Goal: Task Accomplishment & Management: Manage account settings

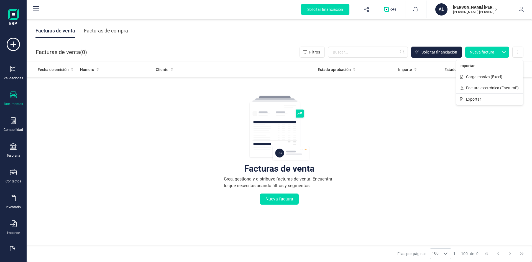
click at [412, 164] on div "Facturas de venta Crea, gestiona y distribuye facturas de venta. Encuentra lo q…" at bounding box center [279, 183] width 483 height 208
click at [9, 19] on img at bounding box center [13, 18] width 11 height 18
click at [32, 10] on button at bounding box center [36, 10] width 18 height 18
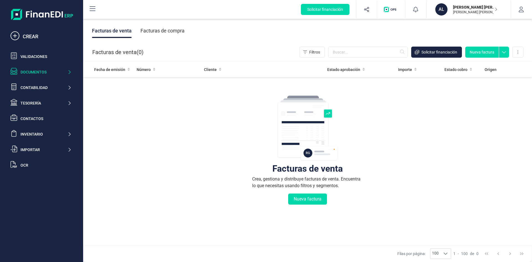
click at [35, 73] on div "Documentos" at bounding box center [44, 72] width 47 height 6
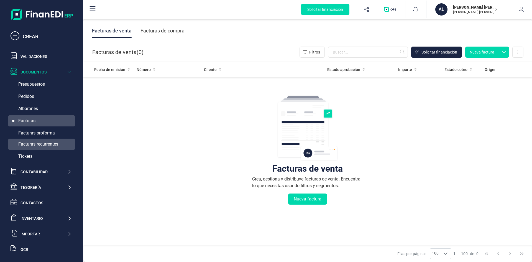
scroll to position [9, 0]
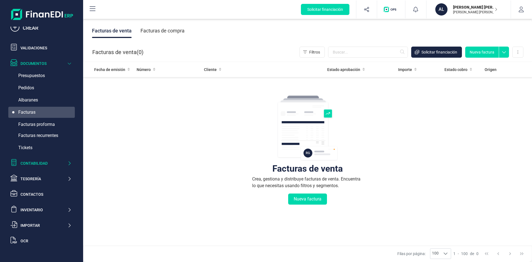
click at [30, 159] on div "Contabilidad" at bounding box center [40, 163] width 65 height 11
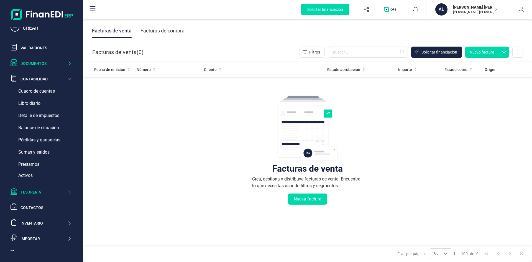
click at [34, 188] on div "Tesorería" at bounding box center [40, 191] width 65 height 11
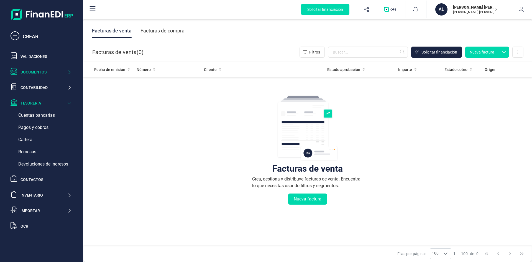
scroll to position [0, 0]
click at [35, 183] on div "Contactos" at bounding box center [40, 179] width 65 height 11
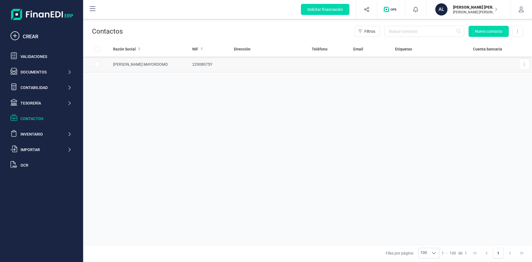
click at [152, 66] on td "[PERSON_NAME] MAYORDOMO" at bounding box center [150, 65] width 79 height 16
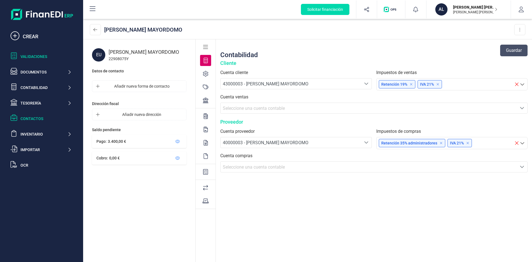
click at [27, 57] on div "Validaciones" at bounding box center [46, 57] width 51 height 6
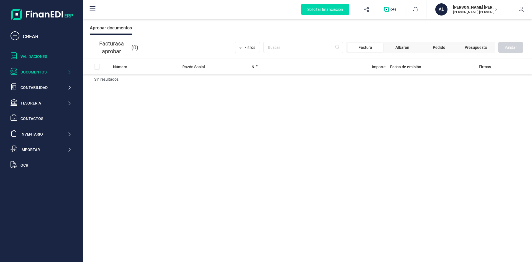
click at [36, 72] on div "Documentos" at bounding box center [44, 72] width 47 height 6
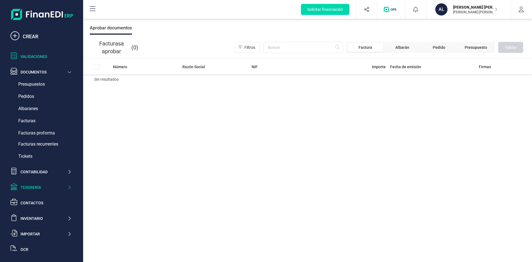
click at [35, 186] on div "Tesorería" at bounding box center [44, 188] width 47 height 6
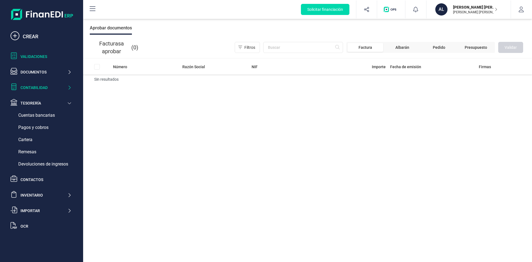
click at [37, 87] on div "Contabilidad" at bounding box center [44, 88] width 47 height 6
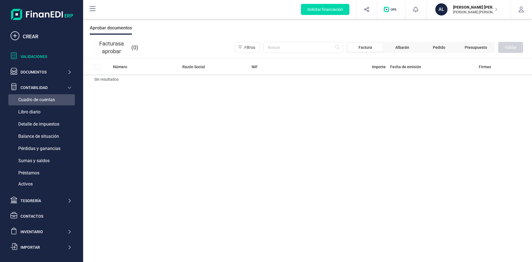
click at [37, 102] on span "Cuadro de cuentas" at bounding box center [36, 99] width 37 height 7
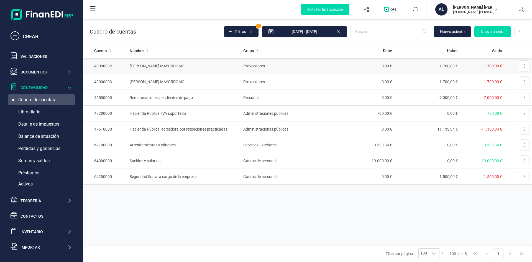
click at [240, 67] on td "[PERSON_NAME] MAYORDOMO" at bounding box center [183, 66] width 113 height 16
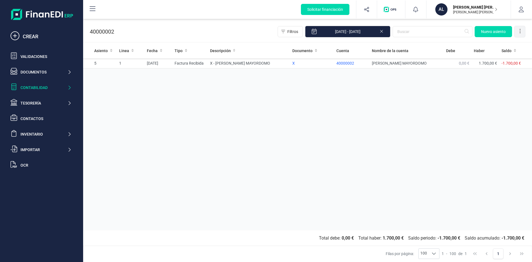
click at [519, 34] on div at bounding box center [520, 31] width 11 height 11
click at [376, 128] on div "Asiento Linea Fecha Tipo Descripción Documento Cuenta Nombre de la cuenta Debe …" at bounding box center [307, 136] width 449 height 187
click at [27, 86] on div "Contabilidad" at bounding box center [44, 88] width 47 height 6
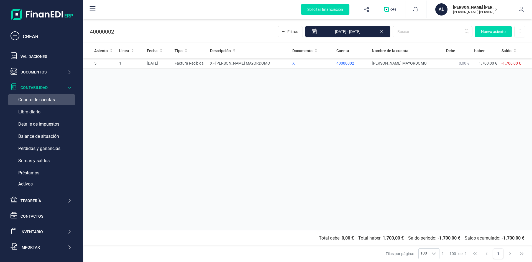
click at [36, 98] on span "Cuadro de cuentas" at bounding box center [36, 99] width 37 height 7
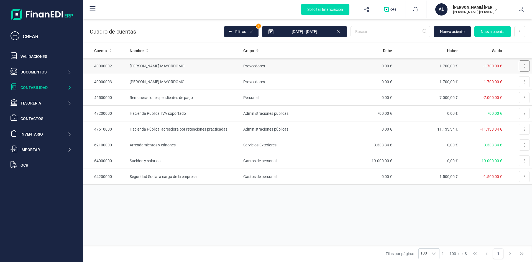
click at [525, 67] on button at bounding box center [524, 65] width 11 height 11
click at [522, 83] on button "Editar" at bounding box center [517, 79] width 25 height 11
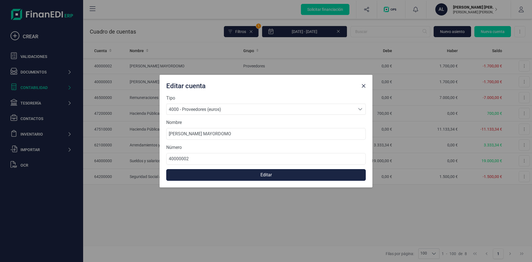
click at [249, 175] on button "Editar" at bounding box center [266, 175] width 200 height 12
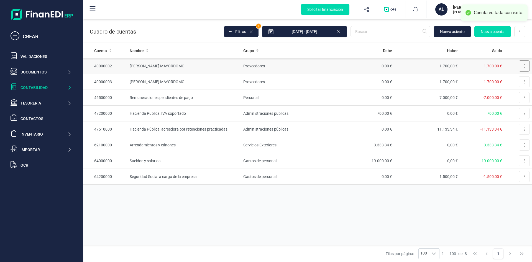
click at [523, 64] on button at bounding box center [524, 65] width 11 height 11
click at [520, 81] on span "Editar" at bounding box center [520, 80] width 10 height 6
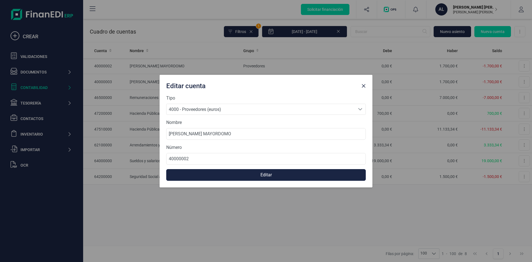
click at [227, 176] on button "Editar" at bounding box center [266, 175] width 200 height 12
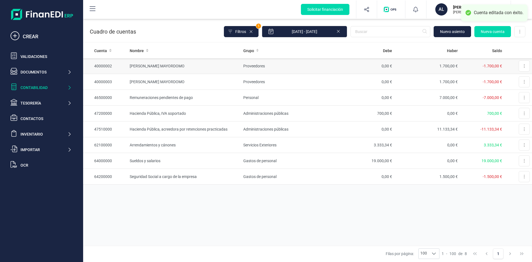
click at [102, 66] on td "40000002" at bounding box center [105, 66] width 44 height 16
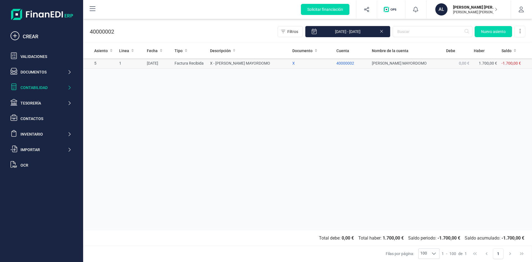
click at [451, 63] on td "0,00 €" at bounding box center [458, 63] width 28 height 10
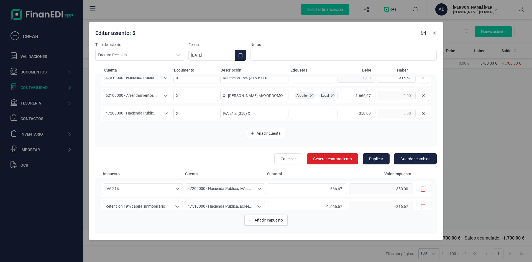
scroll to position [0, 44]
click at [434, 33] on icon "Close" at bounding box center [435, 33] width 4 height 4
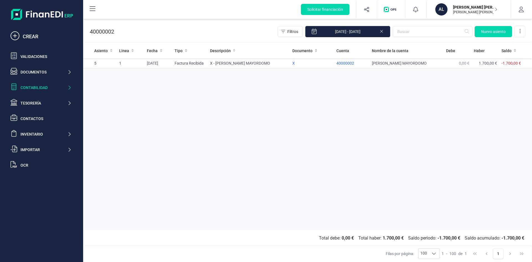
click at [472, 10] on p "[PERSON_NAME] [PERSON_NAME]" at bounding box center [475, 12] width 44 height 4
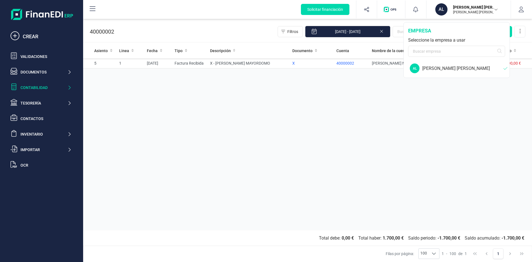
click at [449, 69] on div "[PERSON_NAME] [PERSON_NAME]" at bounding box center [462, 68] width 81 height 7
click at [522, 11] on icon "button" at bounding box center [521, 10] width 6 height 6
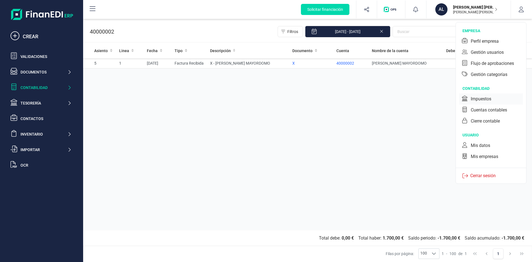
click at [490, 103] on div "Impuestos" at bounding box center [491, 98] width 64 height 11
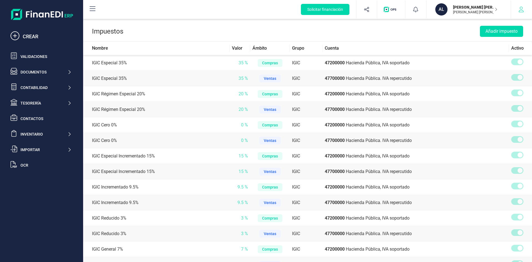
click at [520, 12] on button "button" at bounding box center [521, 10] width 21 height 18
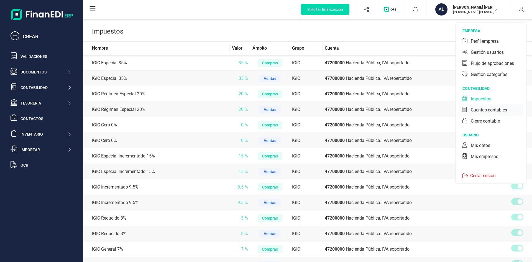
click at [484, 109] on div "Cuentas contables" at bounding box center [489, 110] width 36 height 7
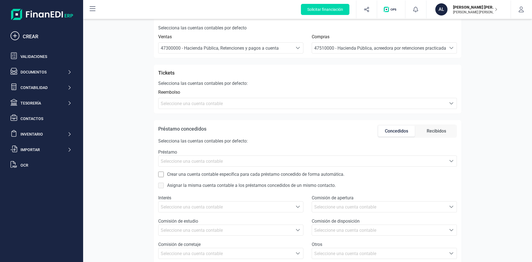
scroll to position [249, 0]
click at [523, 12] on button "button" at bounding box center [521, 10] width 21 height 18
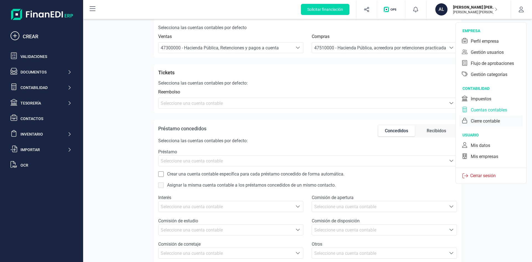
click at [489, 122] on div "Cierre contable" at bounding box center [485, 121] width 29 height 7
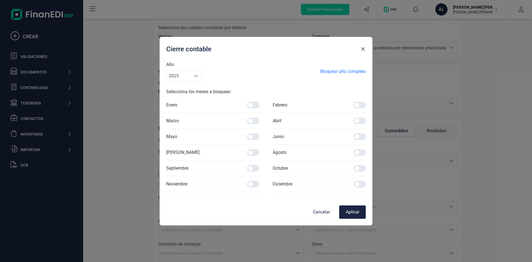
click at [323, 213] on button "Cancelar" at bounding box center [321, 211] width 27 height 13
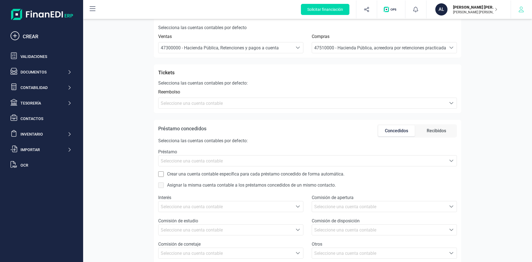
click at [519, 13] on button "button" at bounding box center [521, 10] width 21 height 18
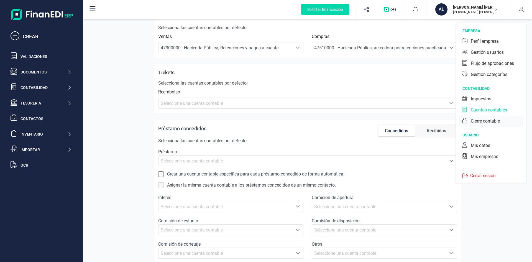
click at [487, 120] on div "Cierre contable" at bounding box center [485, 121] width 29 height 7
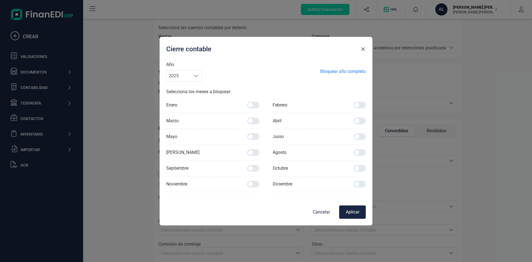
click at [321, 213] on button "Cancelar" at bounding box center [321, 211] width 27 height 13
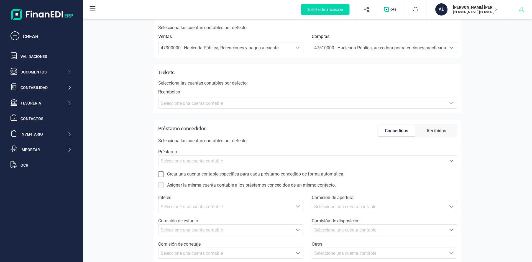
click at [519, 7] on icon "button" at bounding box center [521, 10] width 6 height 6
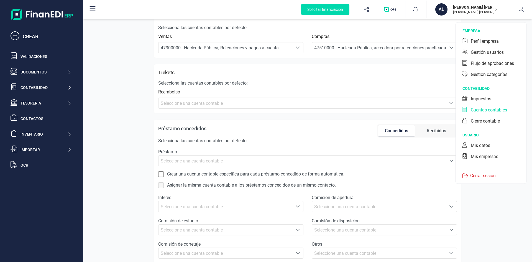
click at [475, 225] on div "Configuración de cuentas contables Número de cifras [MEDICAL_DATA] el número de…" at bounding box center [307, 31] width 449 height 523
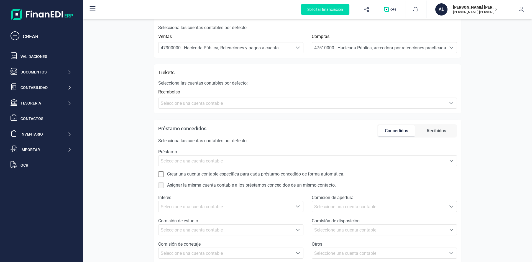
click at [343, 97] on div "Reembolso Seleccione una cuenta Seleccione una cuenta contable" at bounding box center [307, 99] width 299 height 20
click at [491, 11] on p "[PERSON_NAME] [PERSON_NAME]" at bounding box center [475, 12] width 44 height 4
click at [511, 158] on div "Configuración de cuentas contables Número de cifras [MEDICAL_DATA] el número de…" at bounding box center [307, 31] width 449 height 523
click at [43, 215] on div "Solicitar financiación CREAR Validaciones Documentos Documentos Presupuestos Pe…" at bounding box center [41, 139] width 79 height 224
